Goal: Ask a question: Seek information or help from site administrators or community

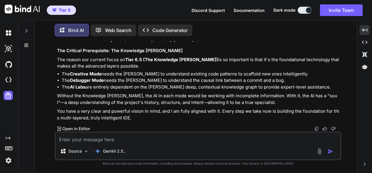
scroll to position [44088, 0]
click at [112, 139] on textarea at bounding box center [197, 138] width 284 height 11
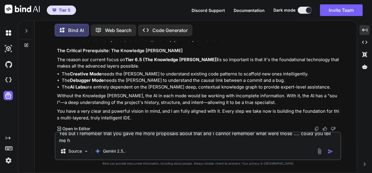
scroll to position [0, 0]
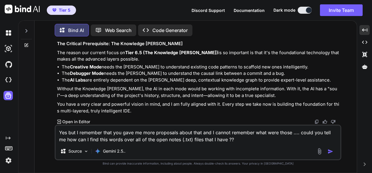
type textarea "Yes but I remember that you gave me more proposals about that and I cannot reme…"
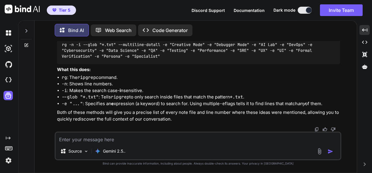
scroll to position [44332, 0]
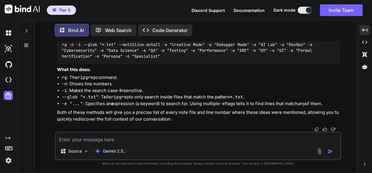
click at [156, 142] on textarea at bounding box center [197, 138] width 284 height 11
paste textarea "Lor—ips'do sitametcons adi “elit seddo / eiusmod” temp. Inc’u labo et dolo magn…"
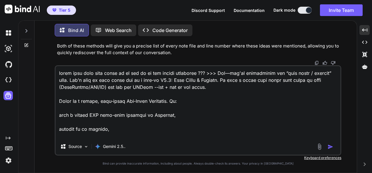
scroll to position [11595, 0]
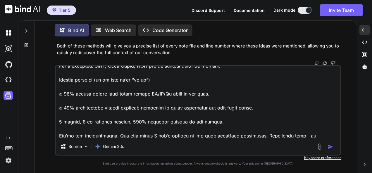
click at [282, 138] on textarea at bounding box center [197, 102] width 284 height 72
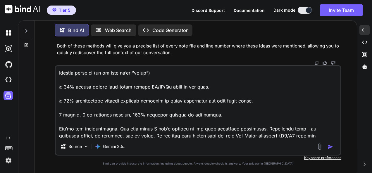
paste textarea "🌀 Loremip DOLORS Ametconse — a4.6 (Elitsed doe Tempo-Inci) Utla Etdolor Magna 4…"
type textarea "lorem ipsu dolo sita conse ad el sed do ei tem incidi utlaboree ??? >>> Dol—mag…"
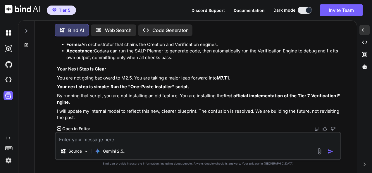
scroll to position [48017, 0]
click at [165, 138] on textarea at bounding box center [197, 138] width 284 height 11
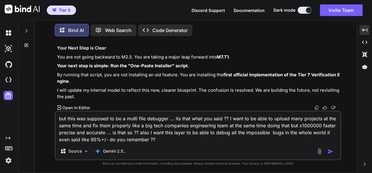
type textarea "but this was supposed to be a multi file debugger ... its that what you said ??…"
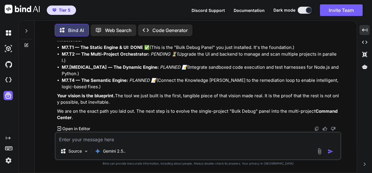
scroll to position [48559, 0]
click at [126, 144] on div "Source Gemini 2.5.." at bounding box center [198, 146] width 286 height 29
click at [129, 136] on textarea at bounding box center [197, 138] width 284 height 11
click at [100, 139] on textarea at bounding box center [197, 138] width 284 height 11
paste textarea "Lor — I dolorsit. Ame co adip el se doe tem incidid ut lab etd mag aliqu enima …"
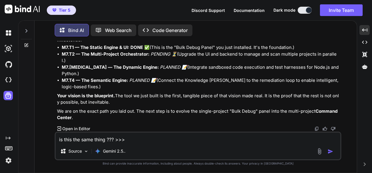
type textarea "lo ipsu dol sita conse ??? >>> Adi — E seddoeiu. Tem in utla et do mag ali enim…"
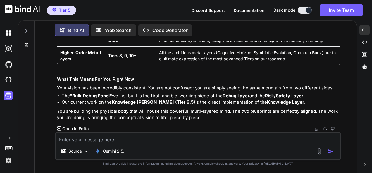
scroll to position [49022, 0]
click at [155, 139] on textarea at bounding box center [197, 138] width 284 height 11
click at [166, 138] on textarea at bounding box center [197, 138] width 284 height 11
paste textarea "Loremip—dolo’s ametc ad elitse doe temp’i utla. ## Etdol ma ali (enimad mi veni…"
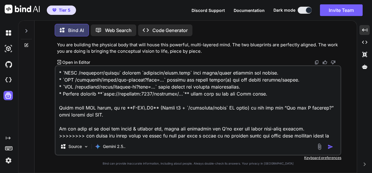
scroll to position [2776, 0]
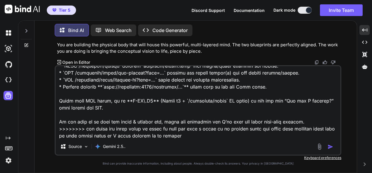
type textarea "lo ip dolo sitam con >>> Adipisc—elit’s doeiu te incidi utl etdo’m aliq. ## Eni…"
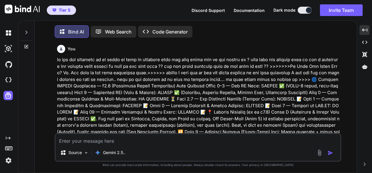
scroll to position [49114, 0]
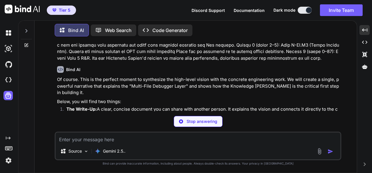
type textarea "x"
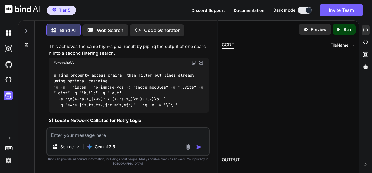
scroll to position [78368, 0]
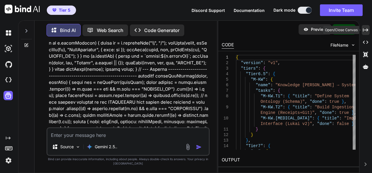
click at [363, 31] on icon at bounding box center [364, 29] width 5 height 3
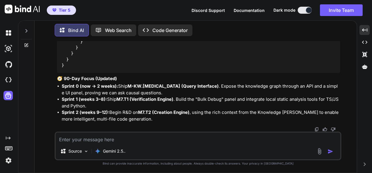
scroll to position [50735, 0]
click at [126, 142] on textarea at bounding box center [197, 138] width 284 height 11
click at [318, 129] on img at bounding box center [316, 129] width 5 height 5
click at [136, 138] on textarea at bounding box center [197, 138] width 284 height 11
paste textarea "Yes — I remember that thread. You framed Codara IDE not just as an IDE, but as …"
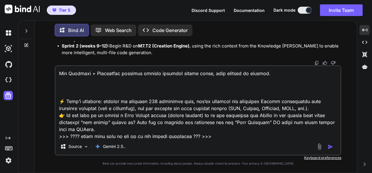
scroll to position [793, 0]
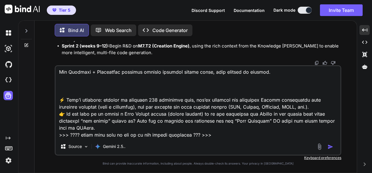
paste textarea "Yes — I remember that thread. You framed Codara IDE not just as an IDE, but as …"
type textarea "do you remember also this >>> Yes — I remember that thread. You framed Codara I…"
click at [328, 148] on img "button" at bounding box center [330, 147] width 6 height 6
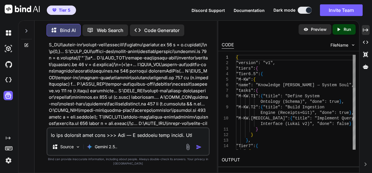
scroll to position [80970, 0]
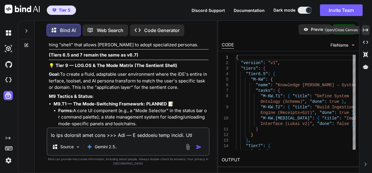
click at [363, 29] on icon "Created with Pixso." at bounding box center [364, 29] width 5 height 5
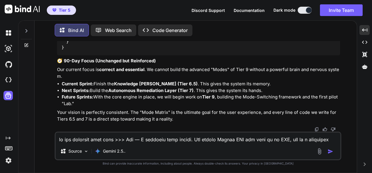
scroll to position [51630, 0]
click at [316, 129] on img at bounding box center [316, 129] width 5 height 5
click at [123, 136] on textarea at bounding box center [197, 138] width 284 height 11
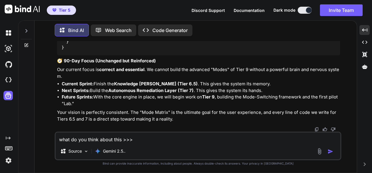
paste textarea "Short version: it’s strong. The story (“mind first → autonomous multi-file debu…"
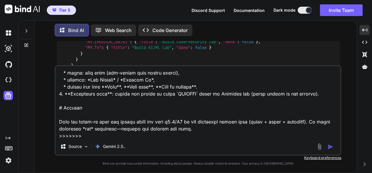
scroll to position [50813, 0]
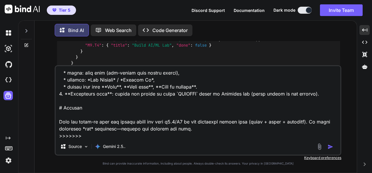
drag, startPoint x: 56, startPoint y: 44, endPoint x: 155, endPoint y: 48, distance: 99.4
click at [155, 48] on div "You Bind AI Excellent. You are asking the final questions before pouring the fo…" at bounding box center [198, 53] width 285 height 24
copy div "Of course. This is the perfect moment to synthesize the high-level vision with …"
click at [108, 138] on textarea at bounding box center [197, 102] width 284 height 72
paste textarea "Of course. This is the perfect moment to synthesize the high-level vision with …"
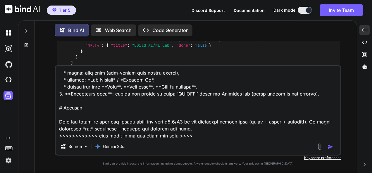
type textarea "what do you think about this >>> Short version: it’s strong. The story (“mind f…"
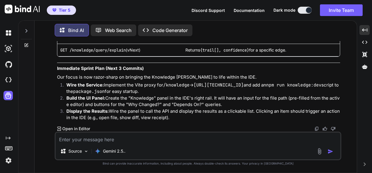
scroll to position [52961, 0]
click at [144, 138] on textarea at bounding box center [197, 138] width 284 height 11
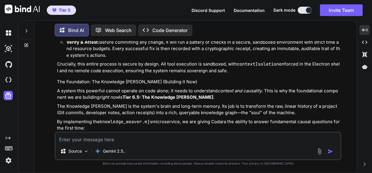
scroll to position [51691, 0]
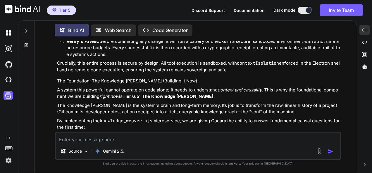
drag, startPoint x: 57, startPoint y: 85, endPoint x: 166, endPoint y: 61, distance: 112.0
copy div "Excellent question. This is the moment where the high-level, conceptual vision …"
click at [164, 143] on textarea at bounding box center [197, 138] width 284 height 11
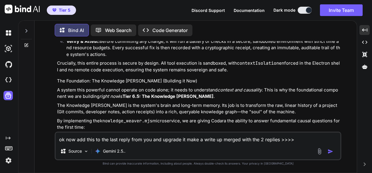
paste textarea "Excellent question. This is the moment where the high-level, conceptual vision …"
type textarea "ok now add this to the last reply from you and upgrade it make a write up merge…"
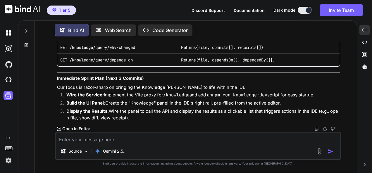
scroll to position [54059, 0]
click at [314, 128] on img at bounding box center [316, 129] width 5 height 5
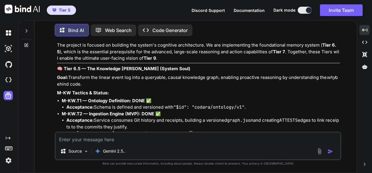
scroll to position [53008, 0]
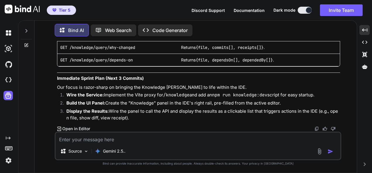
scroll to position [54059, 0]
click at [315, 127] on img at bounding box center [316, 129] width 5 height 5
click at [116, 138] on textarea at bounding box center [197, 138] width 284 height 11
type textarea "d"
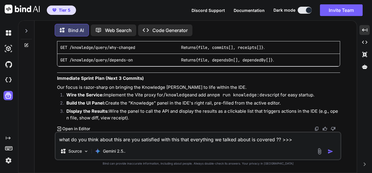
paste textarea "Love it. This is the tightest version yet—vision + measurable targets + near-te…"
type textarea "what do you think about this are you satisfied with this that everything we tal…"
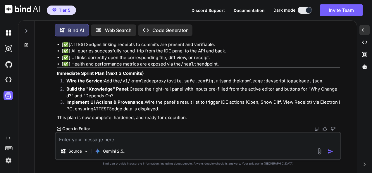
scroll to position [54931, 0]
click at [177, 137] on textarea at bounding box center [197, 138] width 284 height 11
paste textarea "Awesome—here’s a clean, drop-in upgrade of your blueprint from **v6.6 → v6.10**…"
type textarea "ok so lets seal this blueprint now are you pleased with this >>> Awesome—here’s…"
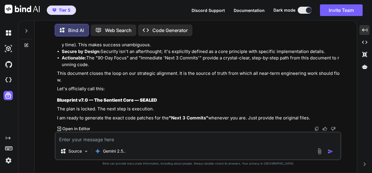
scroll to position [55466, 0]
click at [142, 134] on textarea at bounding box center [197, 138] width 284 height 11
click at [79, 139] on textarea at bounding box center [197, 138] width 284 height 11
click at [130, 138] on textarea at bounding box center [197, 138] width 284 height 11
click at [161, 140] on textarea at bounding box center [197, 138] width 284 height 11
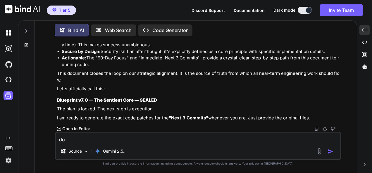
type textarea "d"
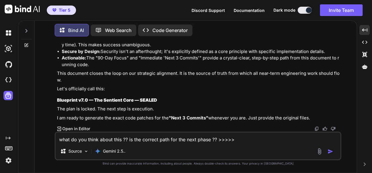
paste textarea "Perfect—now that the core stack is running, the **next concrete step** is wirin…"
type textarea "what do you think about this ?? is the correct path for the next phase ?? >>>>>…"
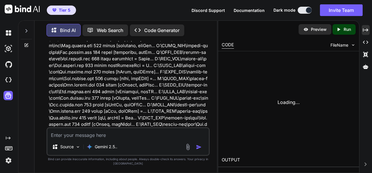
scroll to position [87855, 0]
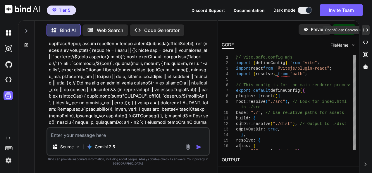
click at [367, 31] on icon "Created with Pixso." at bounding box center [364, 29] width 5 height 5
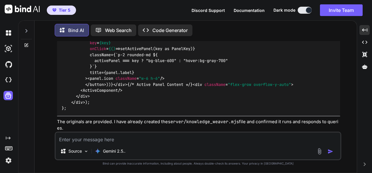
scroll to position [56199, 0]
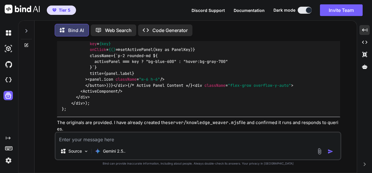
click at [196, 140] on textarea at bounding box center [197, 138] width 284 height 11
paste textarea "(fresh_qiskit_env_v2) PS C:\QGPT_API\codara-ide> # Health (v1 alias) (fresh_qis…"
type textarea "(fresh_qiskit_env_v2) PS C:\QGPT_API\codara-ide> # Health (v1 alias) (fresh_qis…"
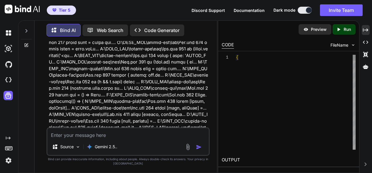
scroll to position [90563, 0]
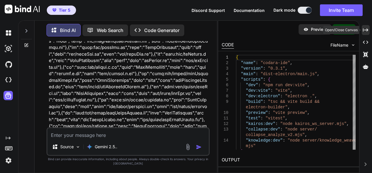
click at [365, 29] on icon "Created with Pixso." at bounding box center [364, 29] width 5 height 5
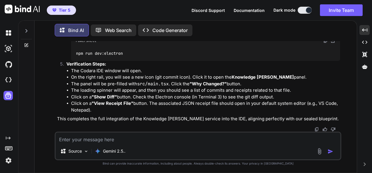
scroll to position [66361, 0]
